Goal: Task Accomplishment & Management: Use online tool/utility

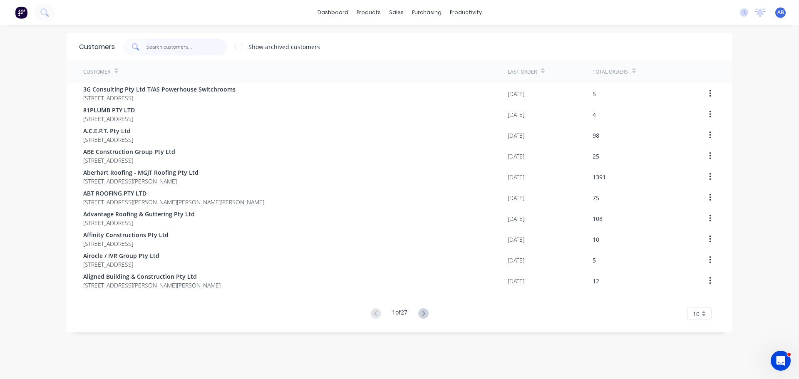
click at [166, 47] on input "text" at bounding box center [186, 47] width 81 height 17
type input "d"
type input "S"
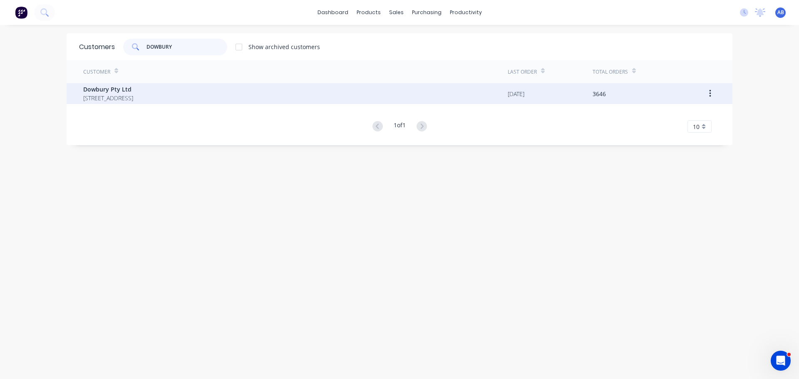
type input "DOWBURY"
click at [133, 89] on span "Dowbury Pty Ltd" at bounding box center [108, 89] width 50 height 9
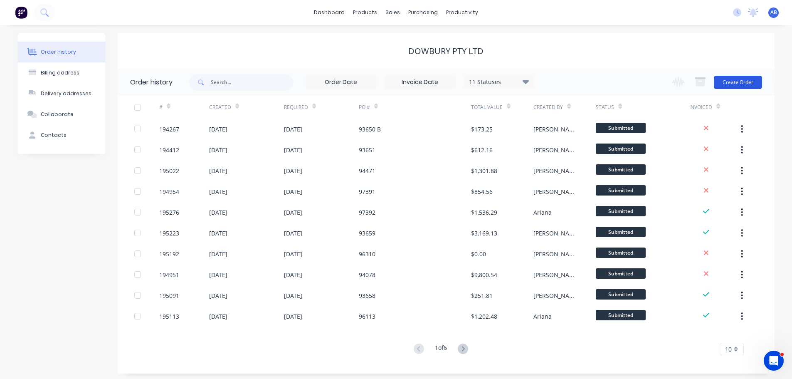
click at [735, 83] on button "Create Order" at bounding box center [738, 82] width 48 height 13
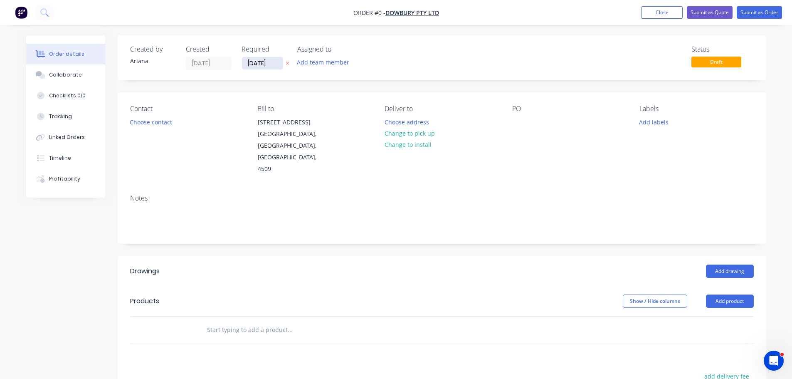
click at [259, 64] on input "[DATE]" at bounding box center [262, 63] width 41 height 12
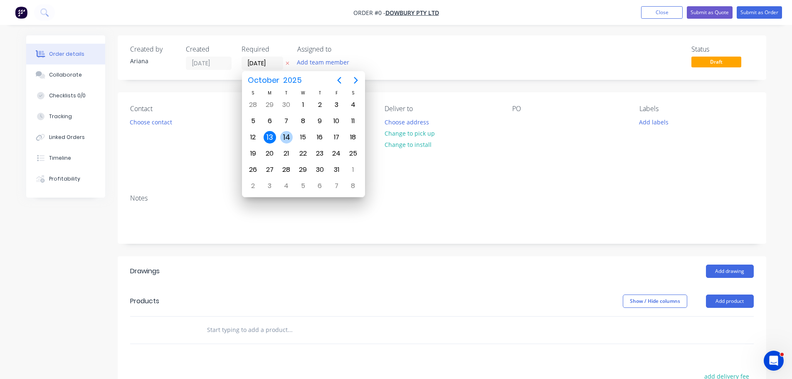
click at [286, 135] on div "14" at bounding box center [286, 137] width 12 height 12
type input "[DATE]"
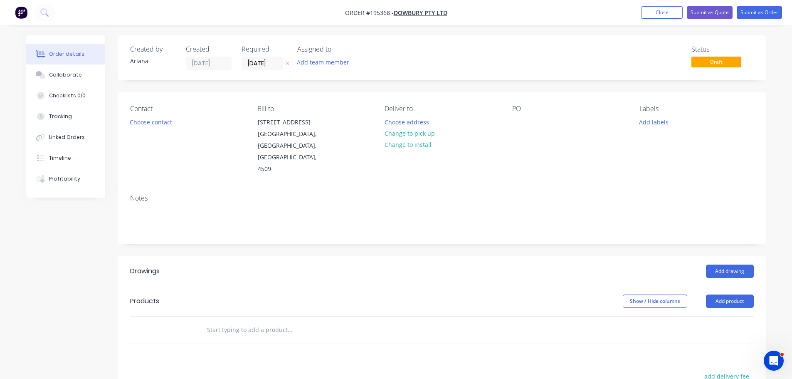
click at [408, 61] on div "Status Draft" at bounding box center [568, 57] width 374 height 25
drag, startPoint x: 423, startPoint y: 54, endPoint x: 416, endPoint y: 57, distance: 7.1
click at [423, 54] on div "Status Draft" at bounding box center [568, 57] width 374 height 25
click at [164, 124] on button "Choose contact" at bounding box center [150, 121] width 51 height 11
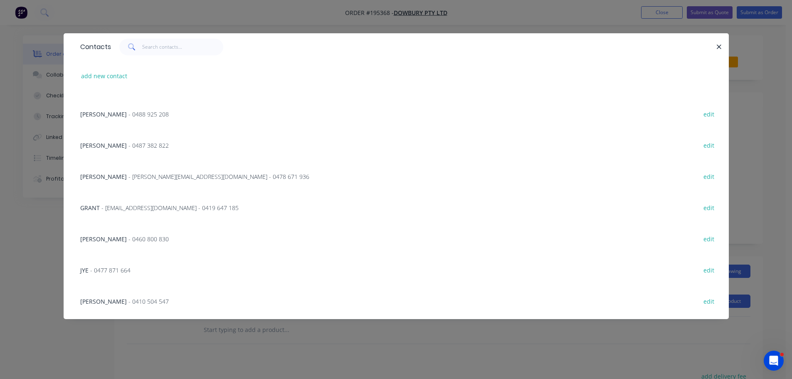
scroll to position [219, 0]
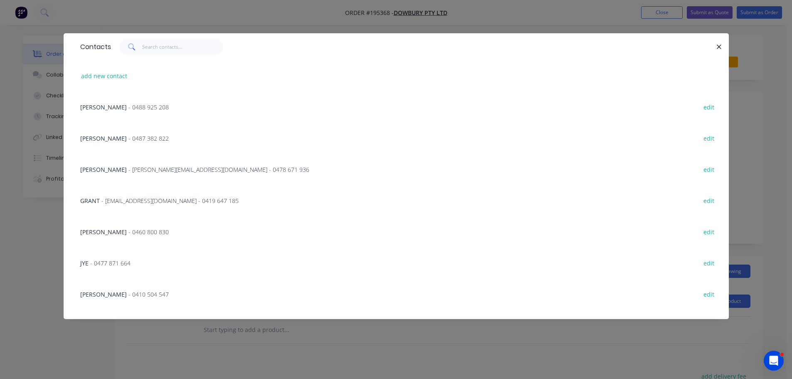
click at [140, 167] on span "- [PERSON_NAME][EMAIL_ADDRESS][DOMAIN_NAME] - 0478 671 936" at bounding box center [219, 170] width 181 height 8
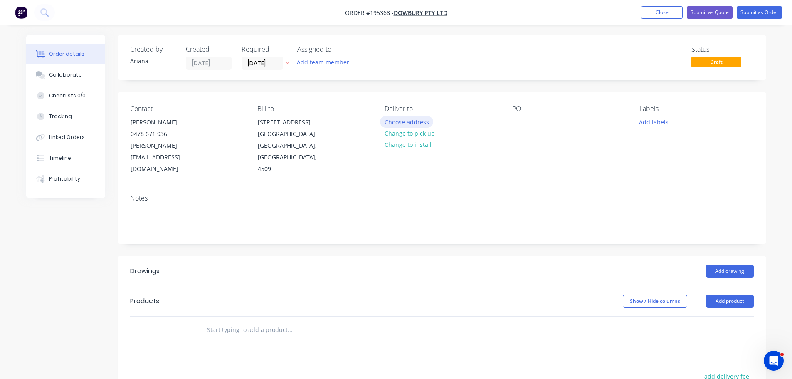
click at [420, 122] on button "Choose address" at bounding box center [406, 121] width 53 height 11
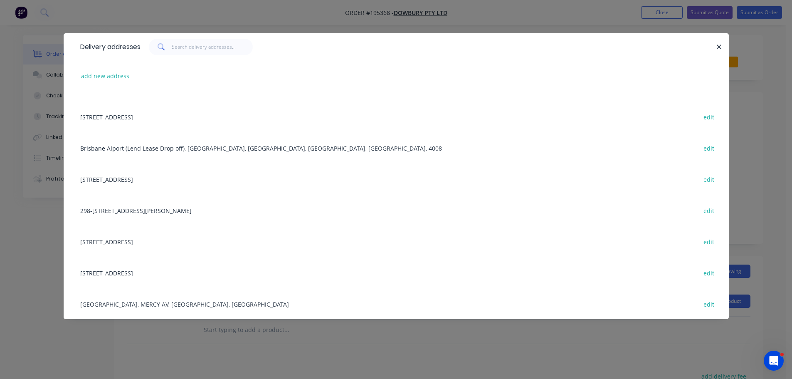
scroll to position [60, 0]
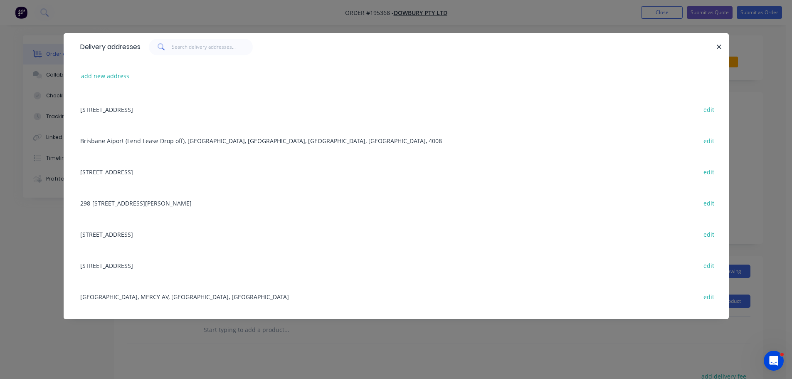
click at [220, 205] on div "[STREET_ADDRESS][PERSON_NAME] edit" at bounding box center [396, 202] width 641 height 31
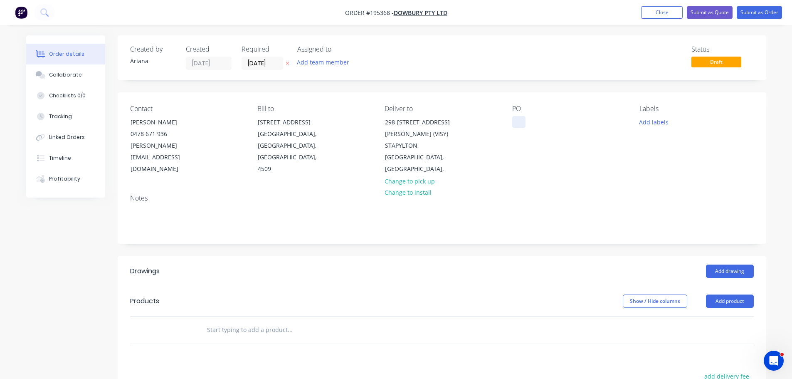
click at [520, 123] on div at bounding box center [518, 122] width 13 height 12
click at [584, 140] on div "PO 82319" at bounding box center [569, 140] width 114 height 70
click at [648, 121] on button "Add labels" at bounding box center [654, 121] width 38 height 11
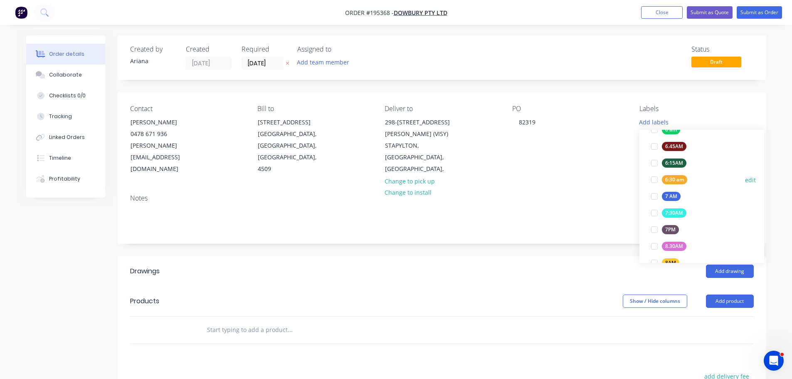
click at [654, 178] on div at bounding box center [654, 179] width 17 height 17
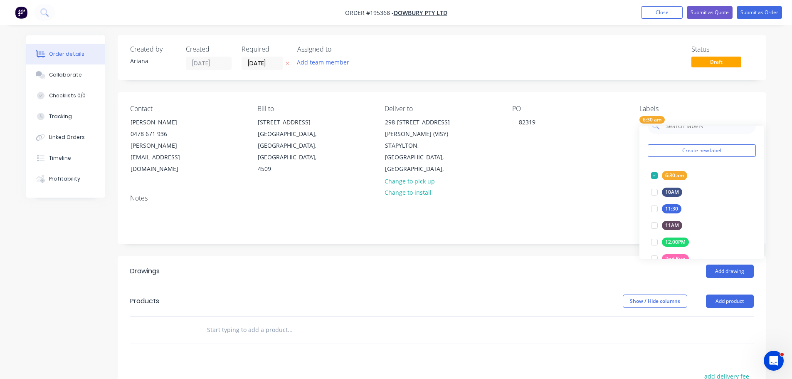
click at [568, 166] on div "Contact [PERSON_NAME] [PHONE_NUMBER] [PERSON_NAME][EMAIL_ADDRESS][DOMAIN_NAME] …" at bounding box center [442, 139] width 649 height 95
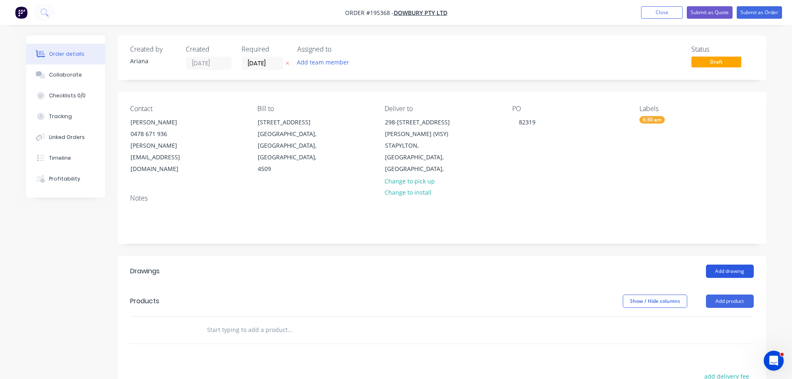
click at [740, 265] on button "Add drawing" at bounding box center [730, 271] width 48 height 13
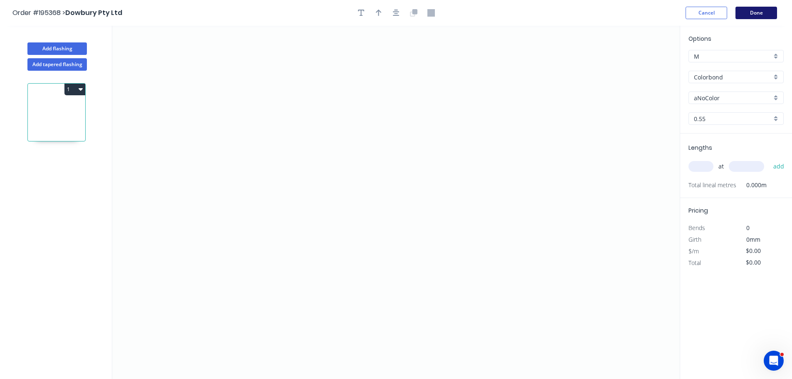
click at [767, 12] on button "Done" at bounding box center [757, 13] width 42 height 12
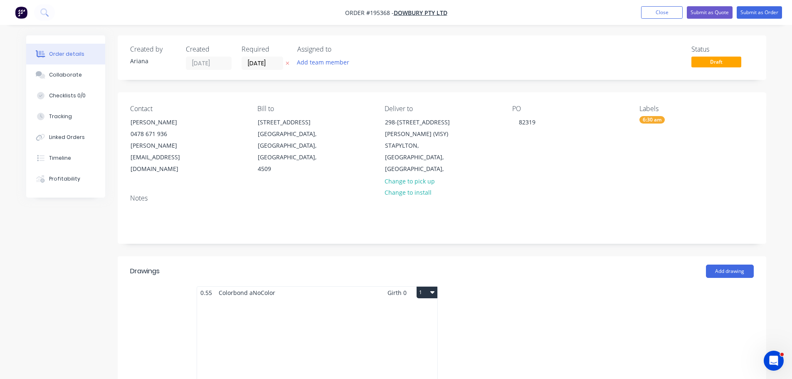
click at [361, 328] on div "Total lm $/M Total 0m $0.00 $0.00" at bounding box center [317, 362] width 240 height 127
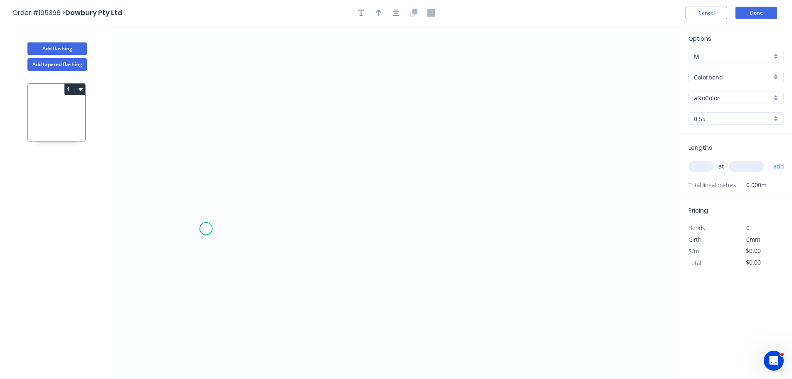
click at [206, 229] on icon "0" at bounding box center [396, 202] width 568 height 353
click at [228, 196] on icon "0" at bounding box center [396, 202] width 568 height 353
click at [555, 200] on icon "0 ?" at bounding box center [396, 202] width 568 height 353
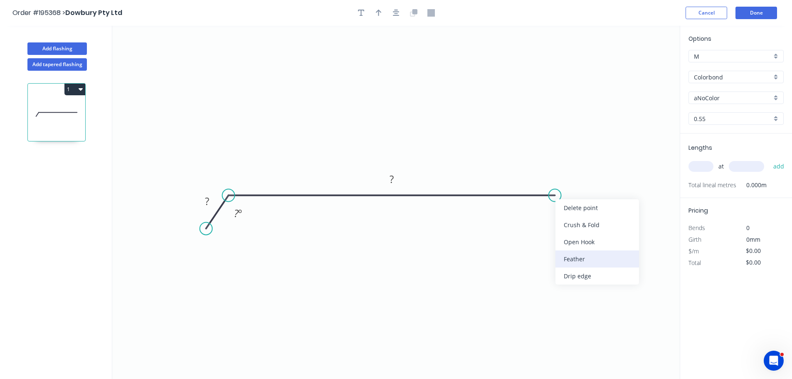
click at [601, 259] on div "Feather" at bounding box center [598, 258] width 84 height 17
click at [551, 208] on tspan "15" at bounding box center [550, 209] width 12 height 14
click at [599, 233] on icon "0 ? FE 10 ? ? º" at bounding box center [396, 202] width 568 height 353
drag, startPoint x: 558, startPoint y: 215, endPoint x: 601, endPoint y: 223, distance: 43.6
click at [601, 223] on rect at bounding box center [587, 217] width 32 height 17
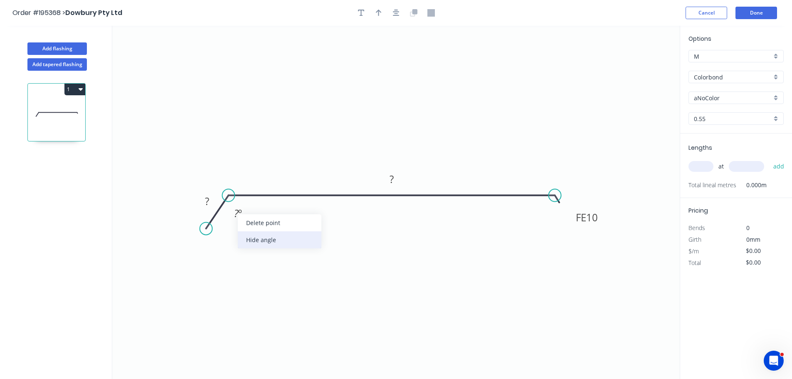
click at [257, 239] on div "Hide angle" at bounding box center [280, 239] width 84 height 17
click at [209, 201] on tspan "?" at bounding box center [207, 201] width 4 height 14
click at [577, 112] on icon "0 30 FE 10 170" at bounding box center [396, 202] width 568 height 353
type input "$8.91"
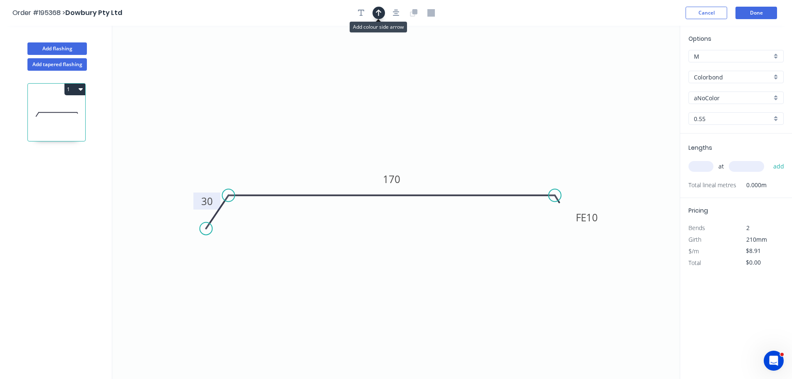
click at [379, 12] on icon "button" at bounding box center [379, 13] width 6 height 7
drag, startPoint x: 639, startPoint y: 65, endPoint x: 418, endPoint y: 108, distance: 225.0
click at [418, 108] on icon at bounding box center [417, 98] width 7 height 27
click at [777, 96] on div "aNoColor" at bounding box center [736, 98] width 95 height 12
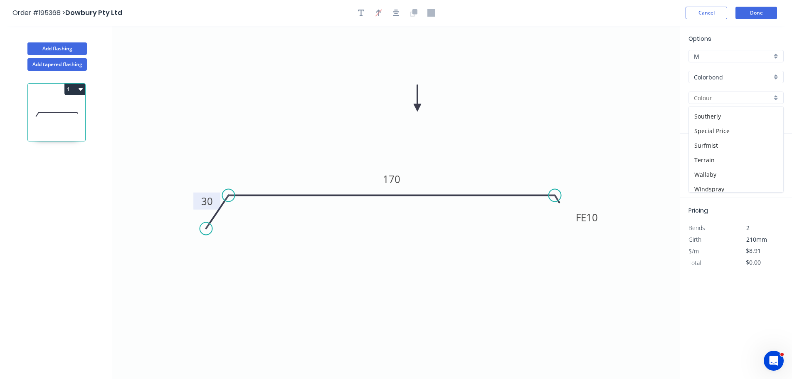
scroll to position [272, 0]
click at [740, 130] on div "Southerly" at bounding box center [736, 133] width 94 height 15
type input "Southerly"
click at [707, 166] on input "text" at bounding box center [701, 166] width 25 height 11
type input "1"
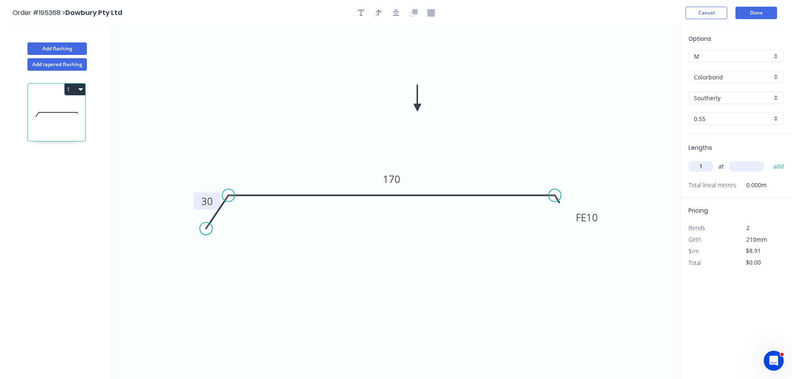
click at [751, 163] on input "text" at bounding box center [746, 166] width 35 height 11
type input "1700"
click at [770, 159] on button "add" at bounding box center [780, 166] width 20 height 14
click at [577, 144] on icon "0 30 FE 10 170" at bounding box center [396, 202] width 568 height 353
click at [562, 134] on icon "0 30 FE 10 170" at bounding box center [396, 202] width 568 height 353
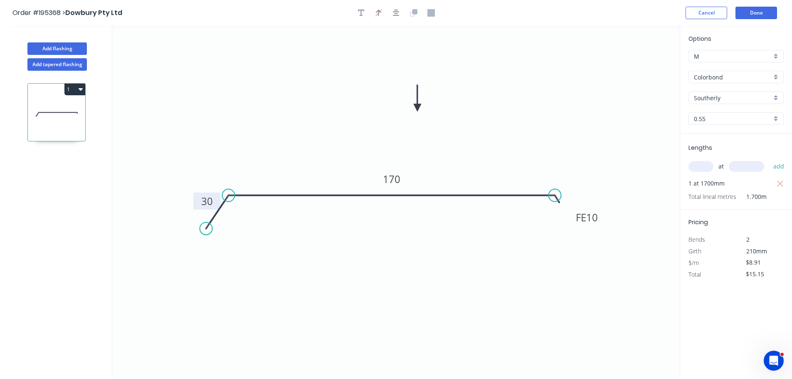
click at [576, 139] on icon "0 30 FE 10 170" at bounding box center [396, 202] width 568 height 353
click at [78, 90] on button "1" at bounding box center [74, 90] width 21 height 12
click at [65, 113] on div "Duplicate" at bounding box center [46, 110] width 64 height 12
type input "$0.00"
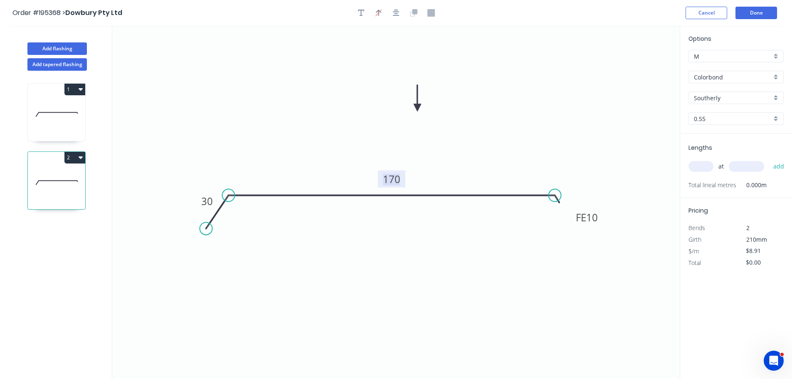
click at [397, 178] on tspan "170" at bounding box center [391, 179] width 17 height 14
click at [426, 156] on icon "0 30 FE 10 120" at bounding box center [396, 202] width 568 height 353
type input "$7.16"
click at [703, 166] on input "text" at bounding box center [701, 166] width 25 height 11
type input "1"
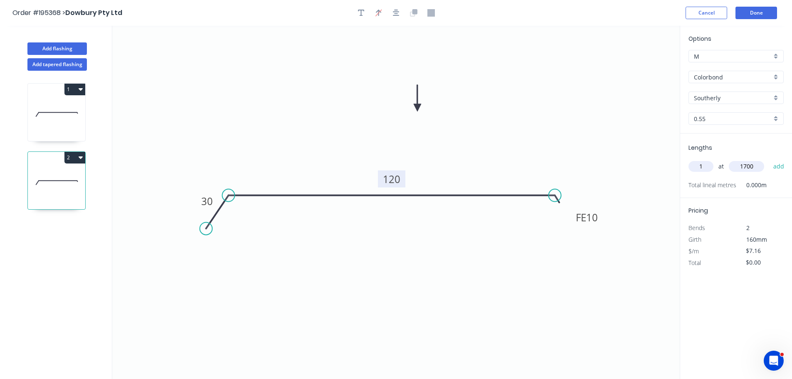
type input "1700"
click at [770, 159] on button "add" at bounding box center [780, 166] width 20 height 14
type input "$12.17"
click at [323, 103] on icon "0 30 FE 10 120" at bounding box center [396, 202] width 568 height 353
click at [503, 121] on icon "0 30 FE 10 120" at bounding box center [396, 202] width 568 height 353
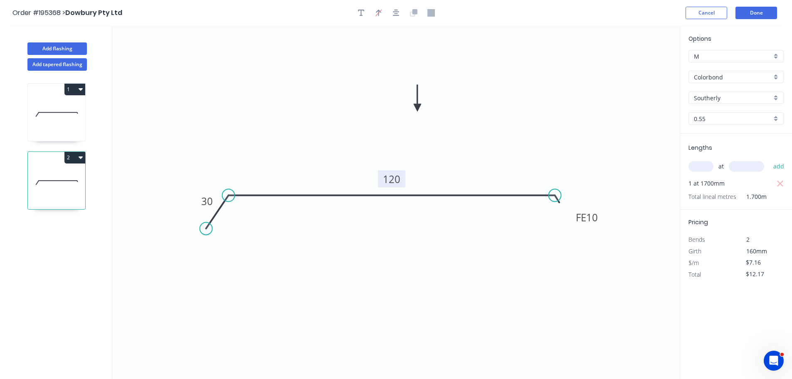
click at [514, 145] on icon "0 30 FE 10 120" at bounding box center [396, 202] width 568 height 353
click at [399, 177] on tspan "120" at bounding box center [391, 179] width 17 height 14
click at [56, 109] on icon at bounding box center [56, 114] width 57 height 53
type input "$8.91"
type input "$15.15"
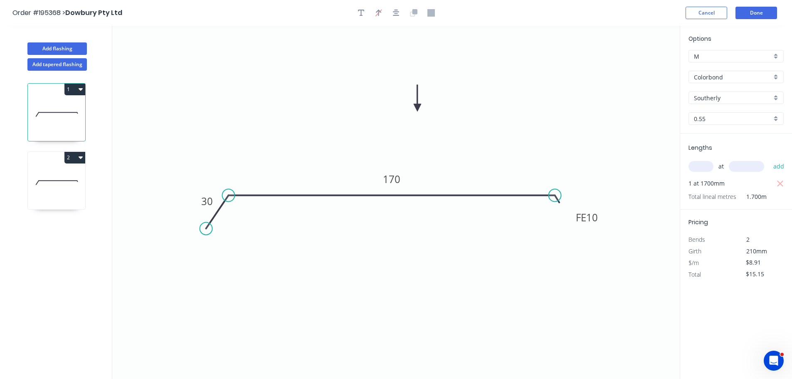
click at [57, 171] on icon at bounding box center [56, 182] width 57 height 53
type input "$7.16"
click at [391, 180] on tspan "95" at bounding box center [392, 179] width 12 height 14
click at [442, 166] on icon "0 30 FE 10 120" at bounding box center [396, 202] width 568 height 353
click at [74, 157] on button "2" at bounding box center [74, 158] width 21 height 12
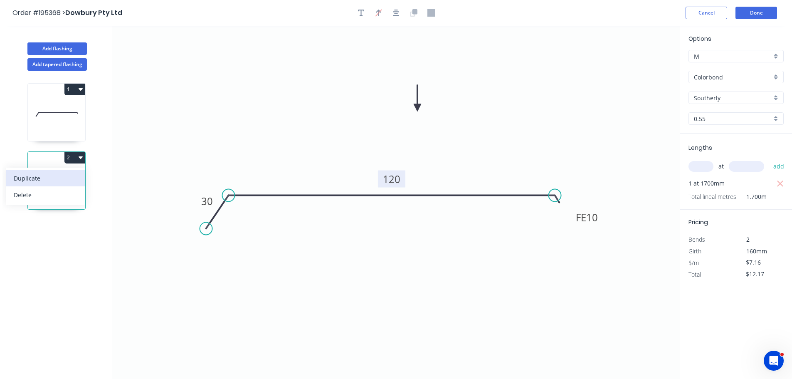
click at [63, 178] on div "Duplicate" at bounding box center [46, 178] width 64 height 12
type input "$0.00"
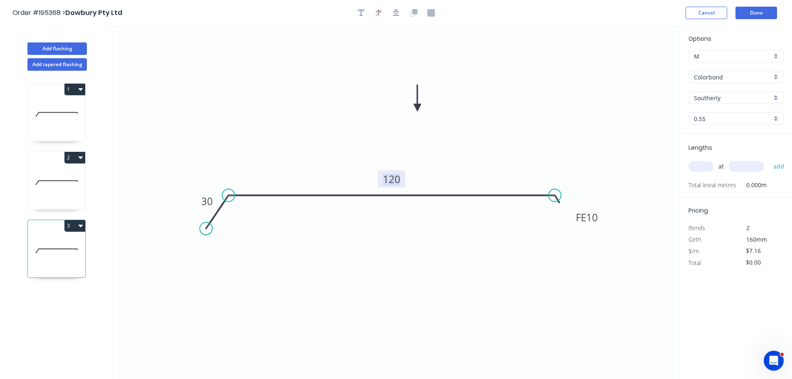
click at [394, 178] on tspan "120" at bounding box center [391, 179] width 17 height 14
click at [433, 173] on icon "0 30 FE 10 95" at bounding box center [396, 202] width 568 height 353
click at [706, 167] on input "text" at bounding box center [701, 166] width 25 height 11
type input "1"
click at [750, 166] on input "text" at bounding box center [746, 166] width 35 height 11
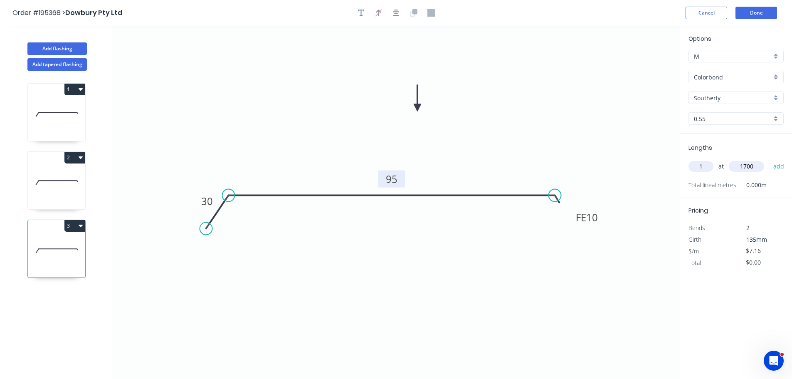
type input "1700"
click at [770, 159] on button "add" at bounding box center [780, 166] width 20 height 14
click at [75, 228] on button "3" at bounding box center [74, 226] width 21 height 12
click at [65, 243] on div "Duplicate" at bounding box center [46, 246] width 64 height 12
type input "$0.00"
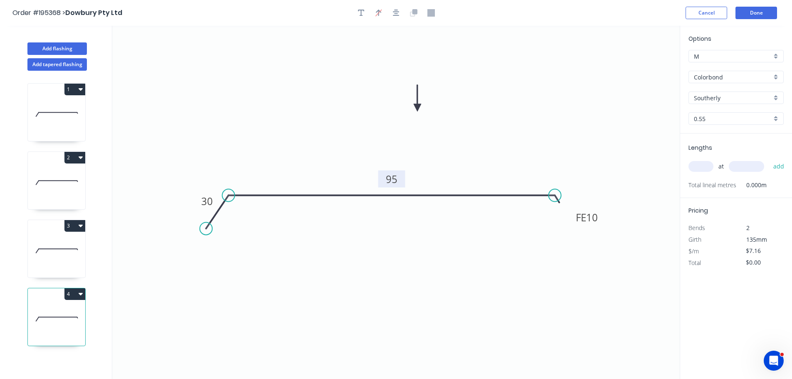
click at [393, 180] on tspan "95" at bounding box center [392, 179] width 12 height 14
click at [430, 173] on icon "0 30 FE 10 240" at bounding box center [396, 202] width 568 height 353
type input "$8.91"
click at [701, 168] on input "text" at bounding box center [701, 166] width 25 height 11
type input "1"
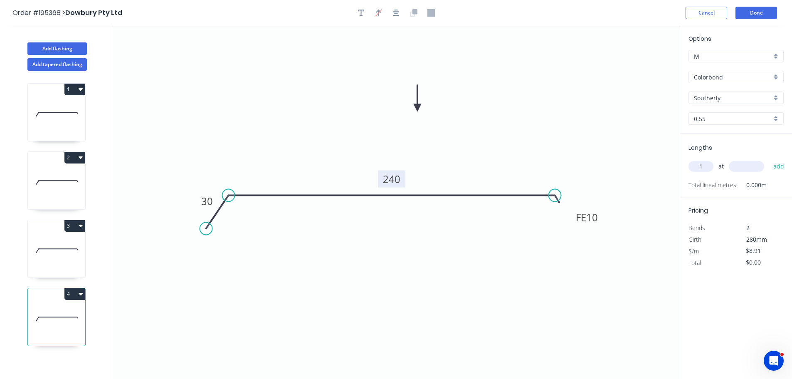
click at [757, 166] on input "text" at bounding box center [746, 166] width 35 height 11
type input "1700"
click at [770, 159] on button "add" at bounding box center [780, 166] width 20 height 14
click at [75, 294] on button "4" at bounding box center [74, 294] width 21 height 12
click at [63, 315] on div "Duplicate" at bounding box center [46, 315] width 64 height 12
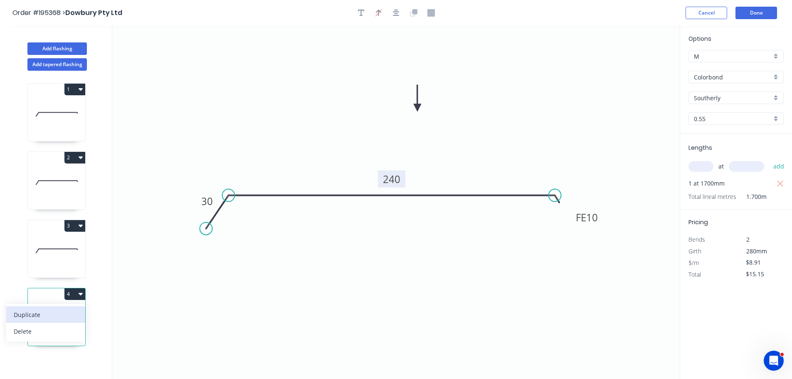
type input "$0.00"
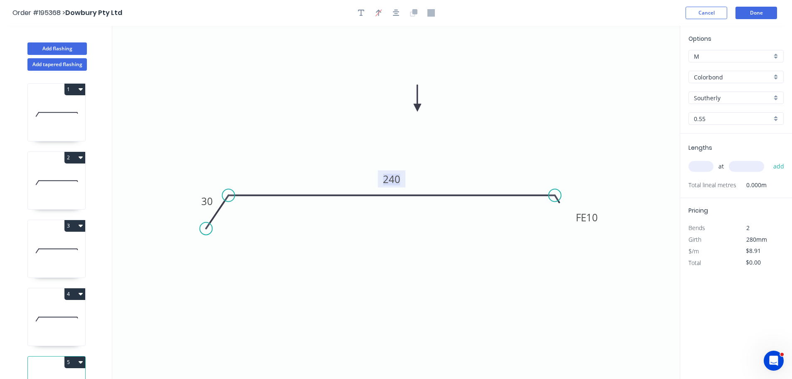
click at [396, 178] on tspan "240" at bounding box center [391, 179] width 17 height 14
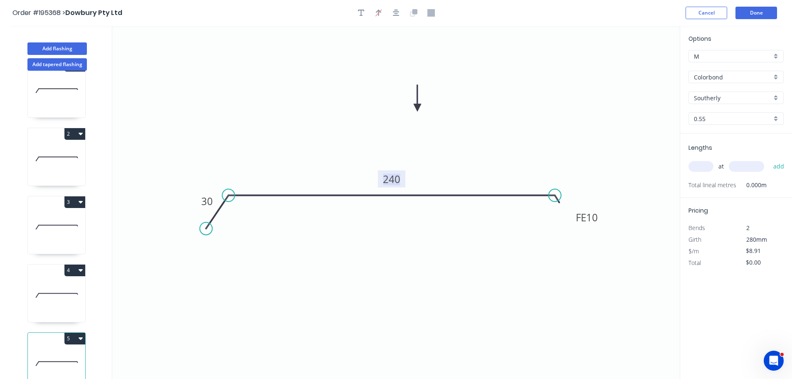
scroll to position [36, 0]
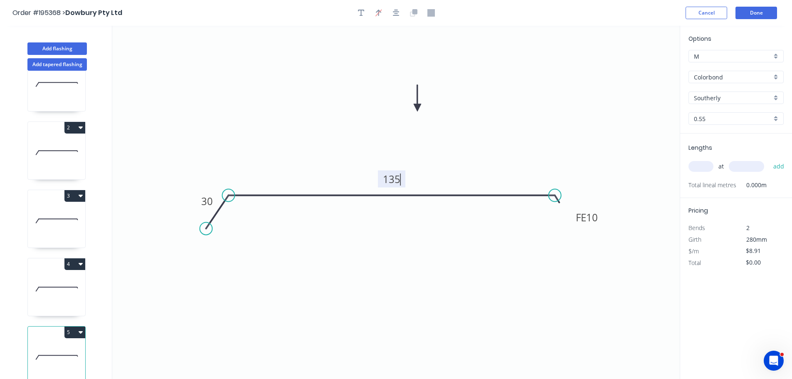
click at [488, 153] on icon "0 30 FE 10 135" at bounding box center [396, 202] width 568 height 353
type input "$7.16"
click at [710, 166] on input "text" at bounding box center [701, 166] width 25 height 11
type input "1"
click at [747, 166] on input "text" at bounding box center [746, 166] width 35 height 11
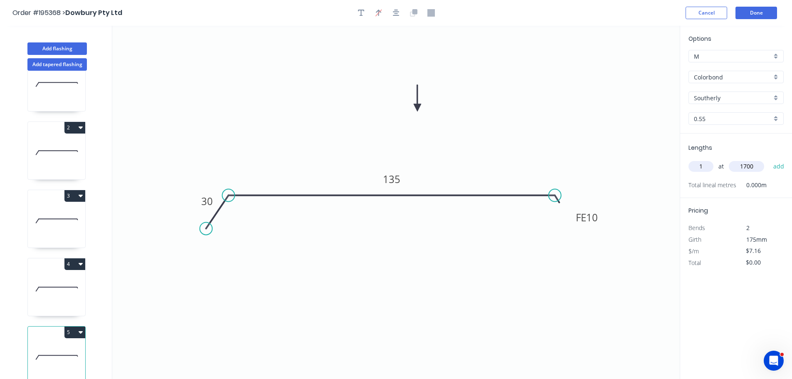
type input "1700"
click at [770, 159] on button "add" at bounding box center [780, 166] width 20 height 14
type input "$12.17"
click at [54, 287] on icon at bounding box center [56, 288] width 57 height 53
type input "$8.91"
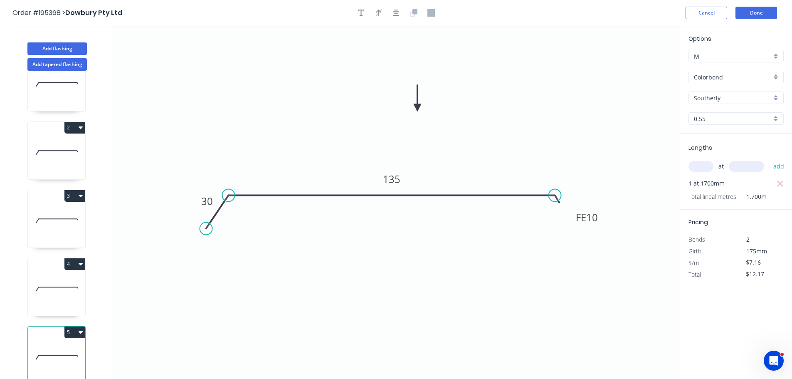
type input "$15.15"
click at [66, 349] on icon at bounding box center [56, 357] width 57 height 53
type input "$7.16"
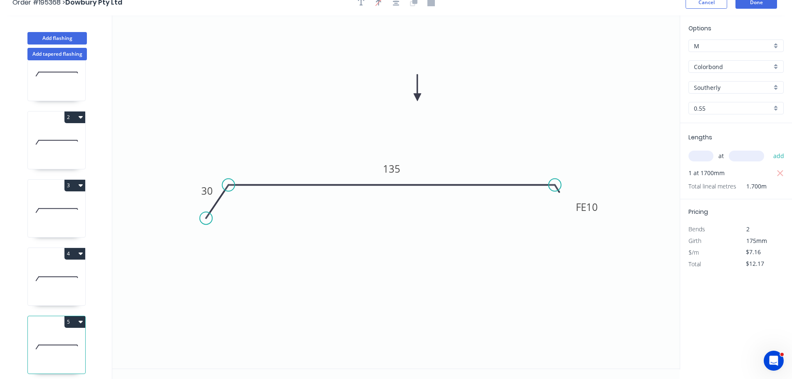
scroll to position [15, 0]
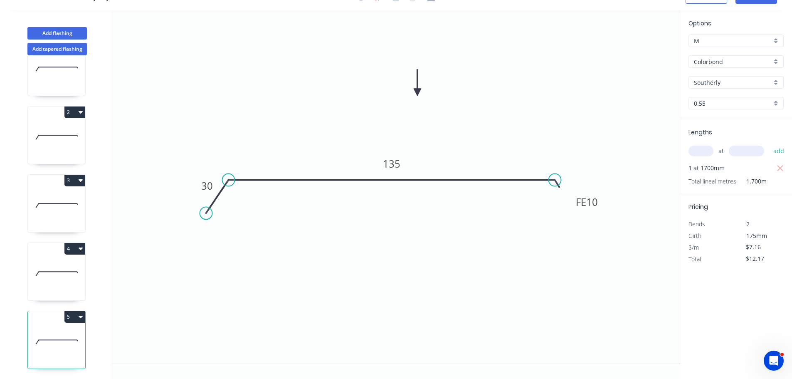
click at [73, 311] on button "5" at bounding box center [74, 317] width 21 height 12
click at [62, 332] on div "Duplicate" at bounding box center [46, 338] width 64 height 12
type input "$0.00"
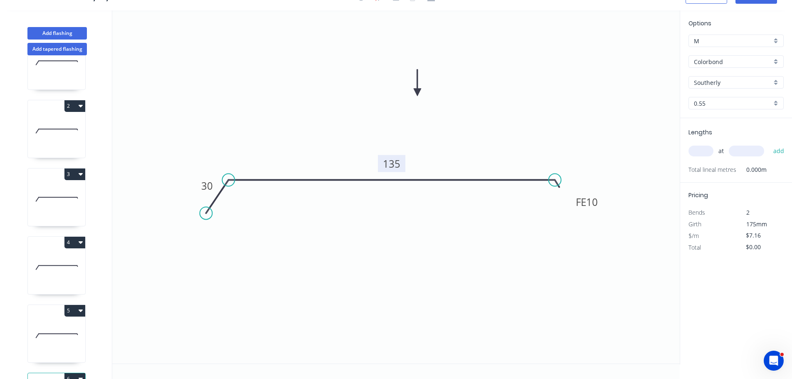
click at [396, 163] on tspan "135" at bounding box center [391, 164] width 17 height 14
click at [461, 138] on icon "0 30 FE 10 255" at bounding box center [396, 186] width 568 height 353
type input "$8.91"
click at [701, 147] on input "text" at bounding box center [701, 151] width 25 height 11
type input "1"
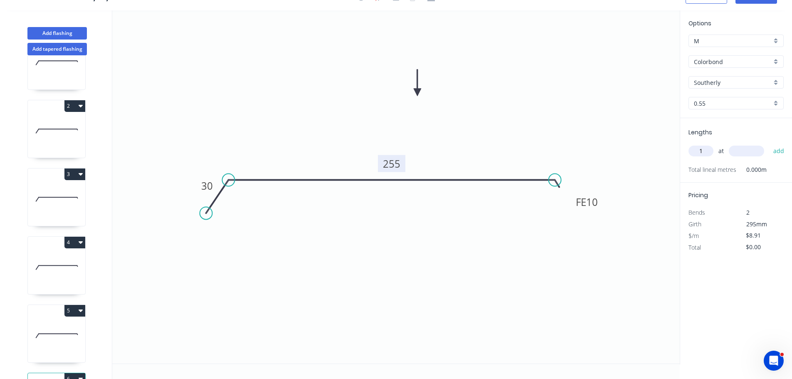
click at [750, 151] on input "text" at bounding box center [746, 151] width 35 height 11
type input "1700"
click at [770, 144] on button "add" at bounding box center [780, 151] width 20 height 14
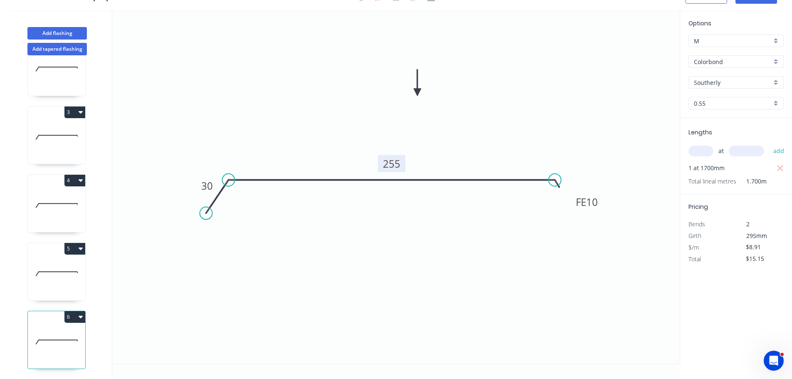
scroll to position [104, 0]
click at [79, 313] on icon "button" at bounding box center [81, 316] width 4 height 7
click at [67, 332] on div "Duplicate" at bounding box center [46, 338] width 64 height 12
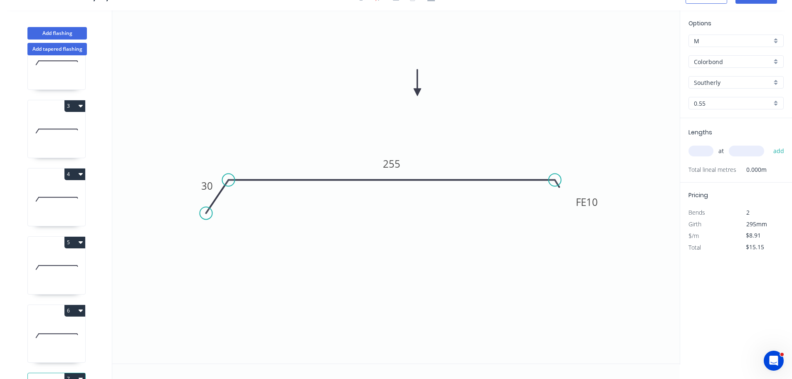
type input "$0.00"
click at [399, 165] on tspan "255" at bounding box center [391, 164] width 17 height 14
click at [434, 153] on icon "0 30 FE 10 90" at bounding box center [396, 186] width 568 height 353
type input "$7.16"
click at [703, 146] on input "text" at bounding box center [701, 151] width 25 height 11
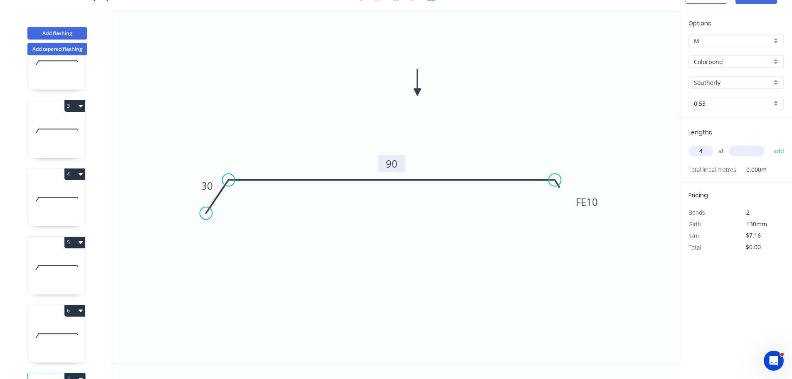
type input "4"
click at [746, 150] on input "text" at bounding box center [746, 151] width 35 height 11
type input "1700"
click at [770, 144] on button "add" at bounding box center [780, 151] width 20 height 14
type input "$48.69"
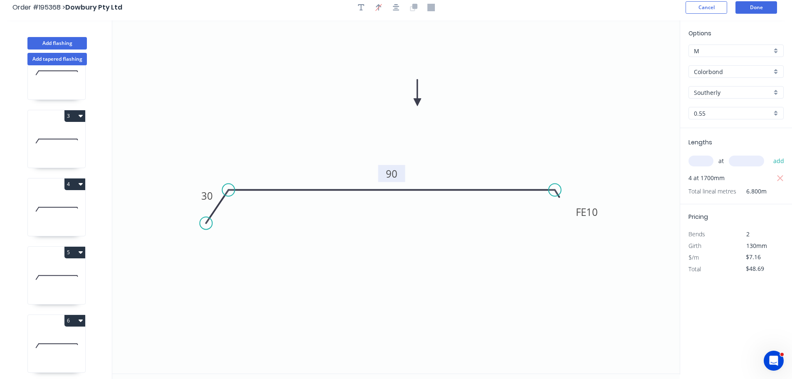
scroll to position [0, 0]
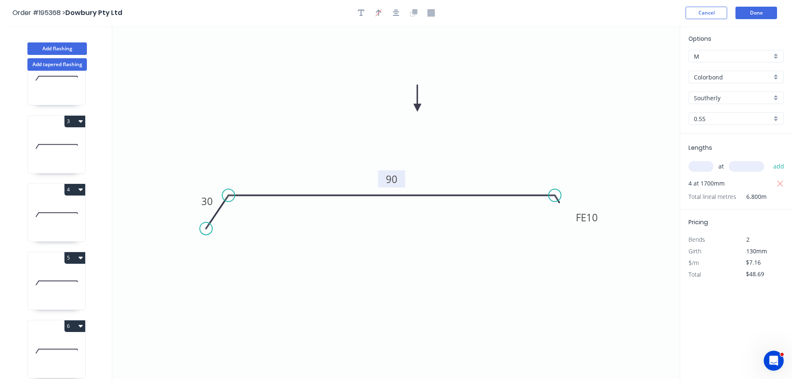
click at [559, 114] on icon "0 30 FE 10 90" at bounding box center [396, 202] width 568 height 353
click at [495, 119] on icon "0 30 FE 10 90" at bounding box center [396, 202] width 568 height 353
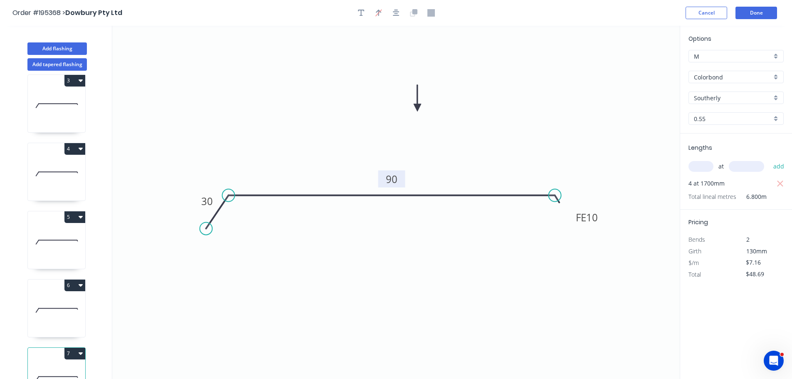
scroll to position [173, 0]
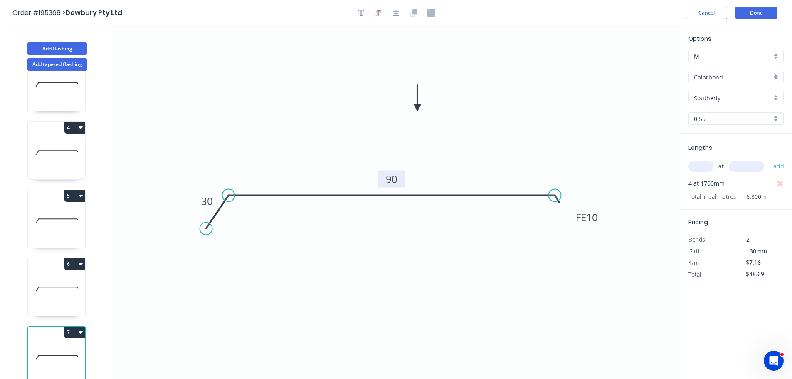
click at [64, 293] on icon at bounding box center [56, 288] width 57 height 53
type input "$8.91"
type input "$15.15"
click at [59, 354] on icon at bounding box center [56, 357] width 57 height 53
type input "$7.16"
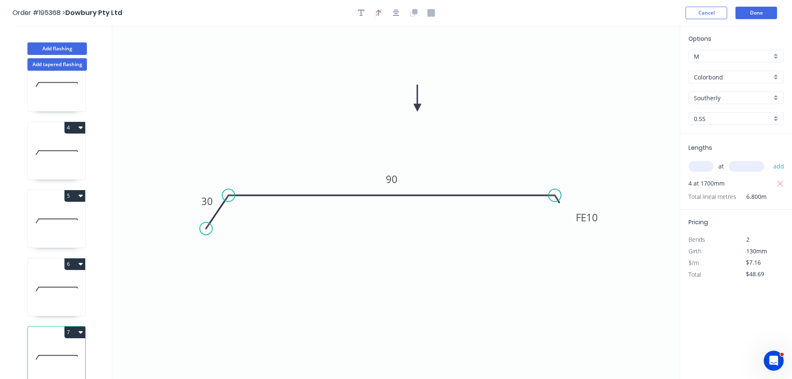
click at [71, 327] on button "7" at bounding box center [74, 333] width 21 height 12
click at [57, 347] on div "Duplicate" at bounding box center [46, 353] width 64 height 12
type input "$0.00"
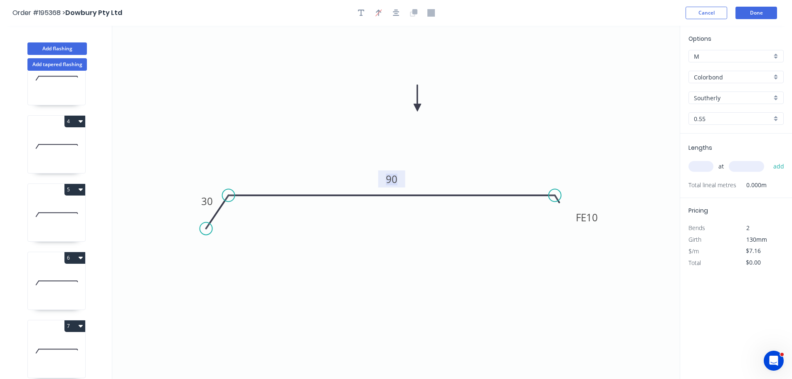
click at [394, 179] on tspan "90" at bounding box center [392, 179] width 12 height 14
click at [431, 168] on icon "0 30 FE 10 270" at bounding box center [396, 202] width 568 height 353
type input "$10.66"
click at [703, 166] on input "text" at bounding box center [701, 166] width 25 height 11
type input "3"
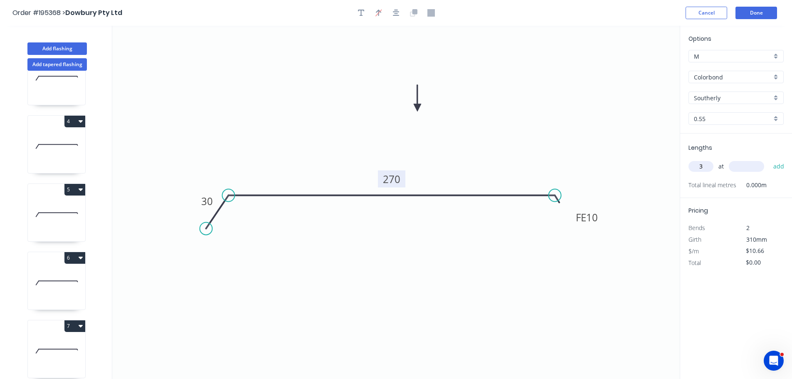
click at [753, 163] on input "text" at bounding box center [746, 166] width 35 height 11
type input "1700"
click at [770, 159] on button "add" at bounding box center [780, 166] width 20 height 14
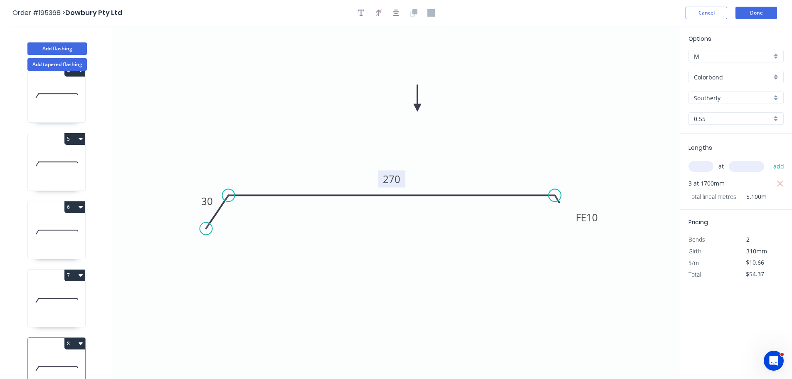
scroll to position [241, 0]
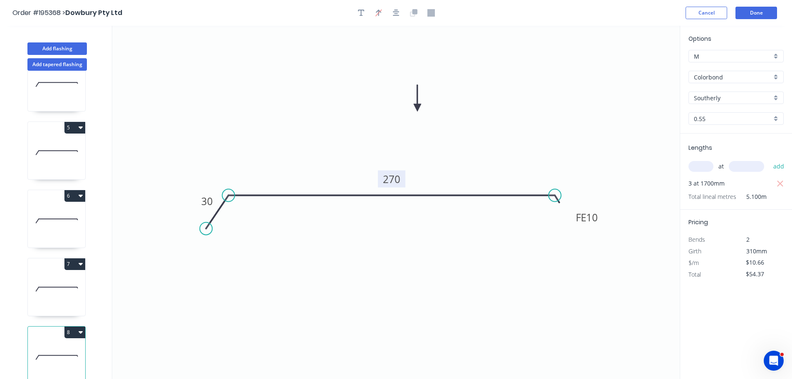
click at [74, 327] on button "8" at bounding box center [74, 333] width 21 height 12
click at [53, 347] on div "Duplicate" at bounding box center [46, 353] width 64 height 12
type input "$0.00"
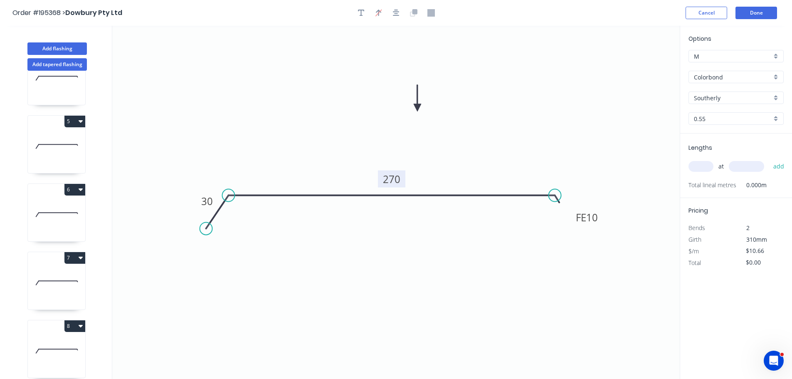
click at [398, 177] on tspan "270" at bounding box center [391, 179] width 17 height 14
click at [440, 166] on icon "0 30 FE 10 130" at bounding box center [396, 202] width 568 height 353
type input "$7.16"
click at [480, 149] on icon "0 30 FE 10 130" at bounding box center [396, 202] width 568 height 353
click at [701, 166] on input "text" at bounding box center [701, 166] width 25 height 11
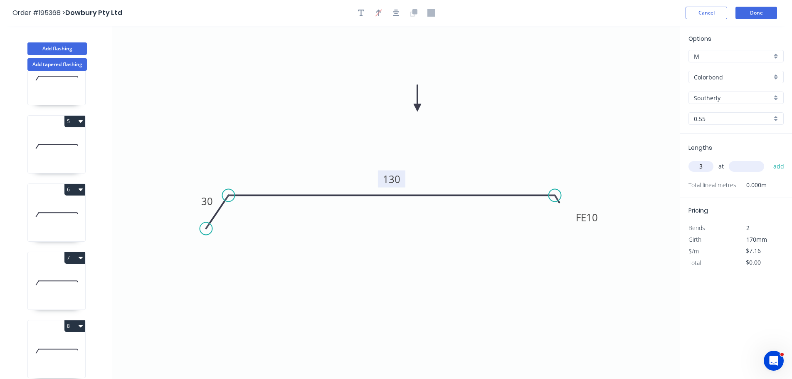
type input "3"
click at [742, 165] on input "text" at bounding box center [746, 166] width 35 height 11
type input "1700"
click at [770, 159] on button "add" at bounding box center [780, 166] width 20 height 14
type input "$36.52"
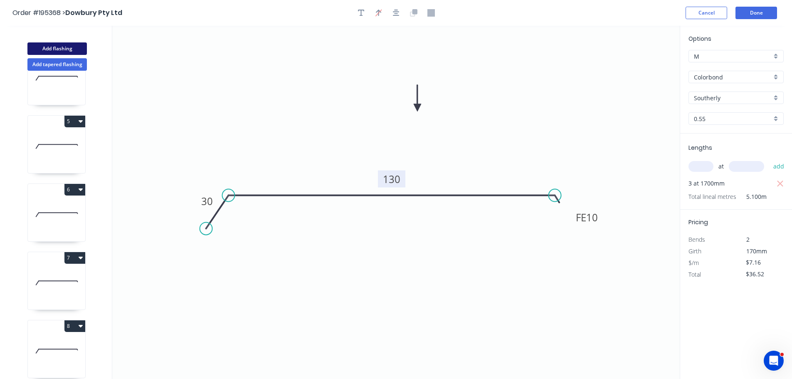
click at [53, 46] on button "Add flashing" at bounding box center [56, 48] width 59 height 12
type input "$0.00"
